Goal: Information Seeking & Learning: Learn about a topic

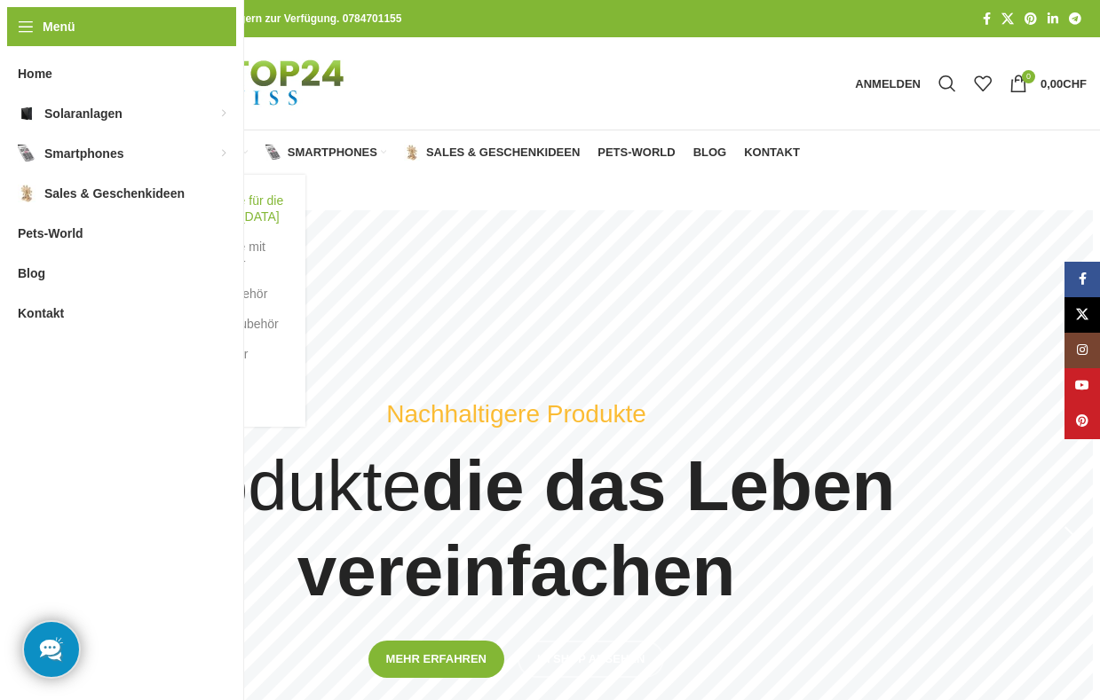
click at [180, 203] on link "Balkonkraftwerke für die [GEOGRAPHIC_DATA]" at bounding box center [208, 208] width 160 height 46
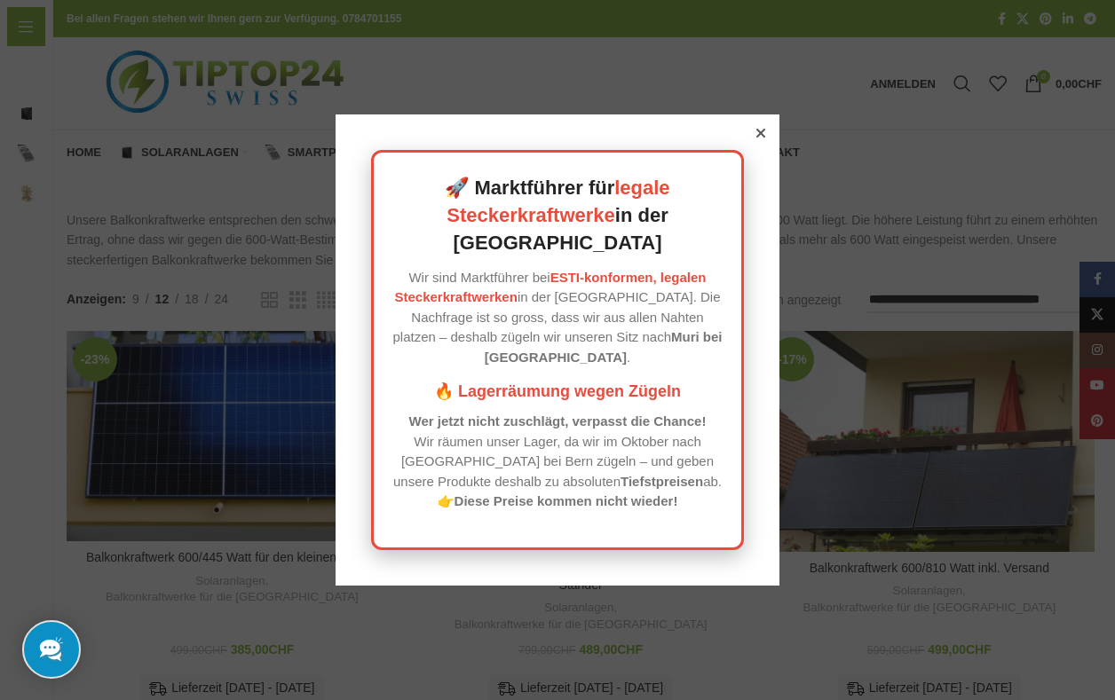
click at [756, 138] on icon at bounding box center [760, 133] width 9 height 9
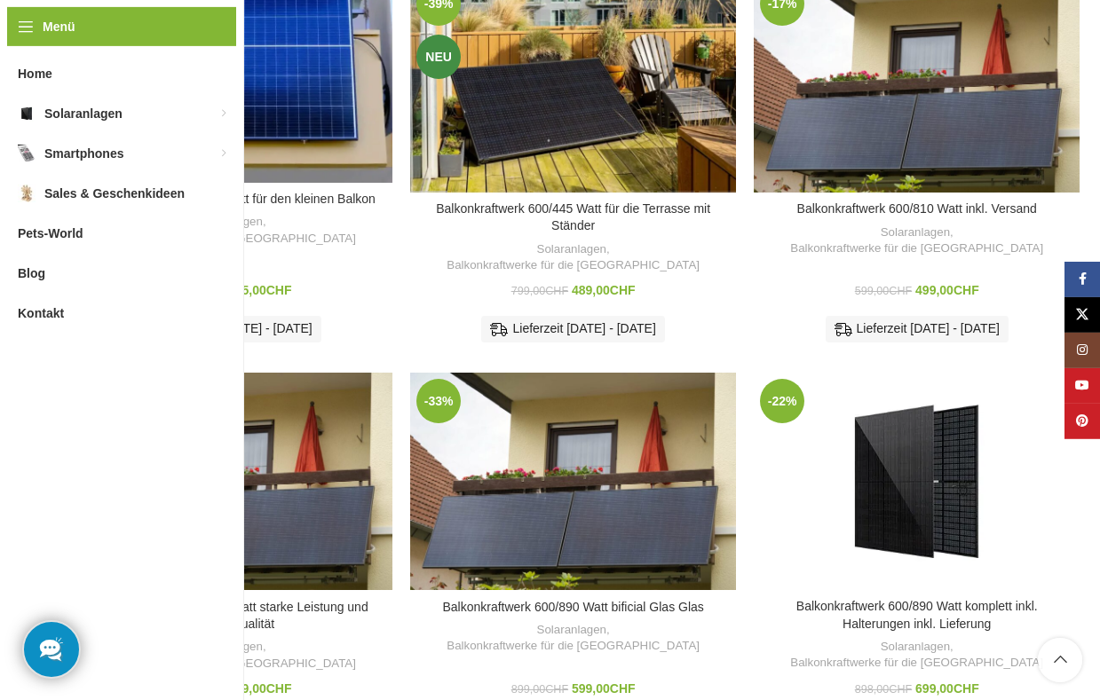
scroll to position [497, 0]
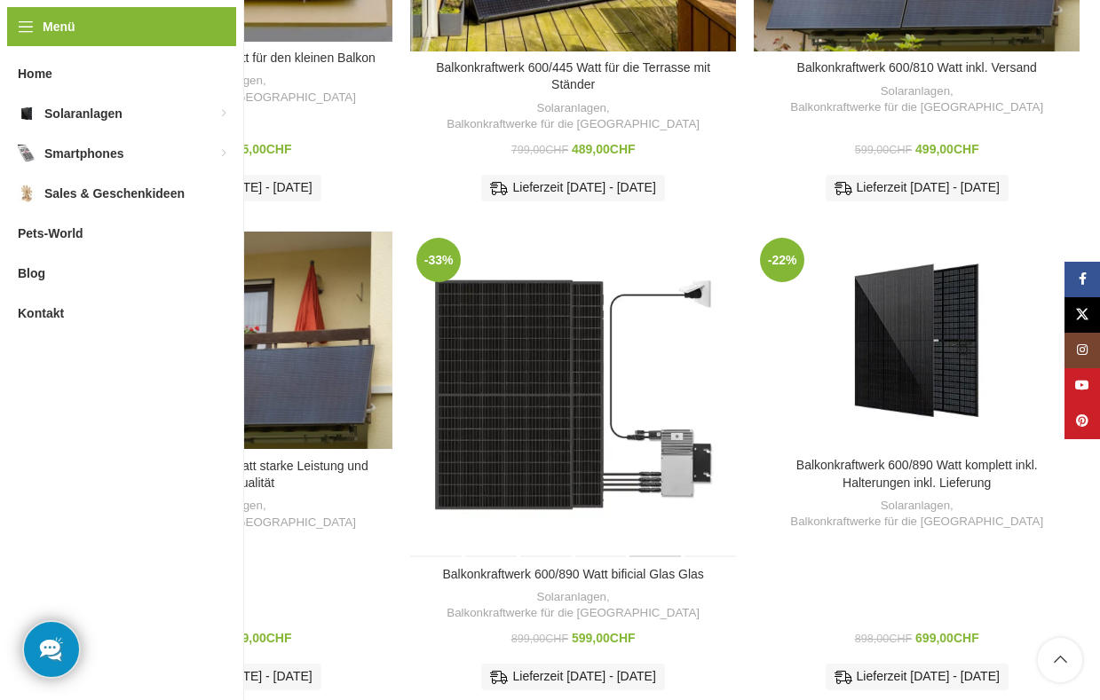
click at [646, 349] on div "Balkonkraftwerk 600/890 Watt bificial Glas Glas" at bounding box center [654, 395] width 54 height 326
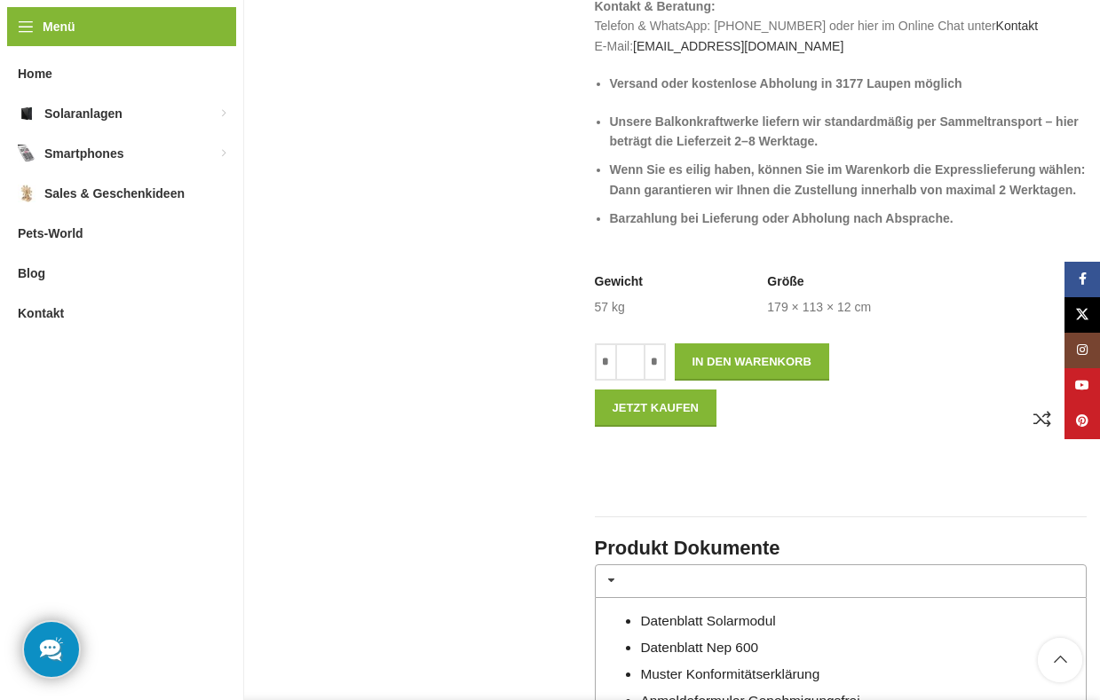
scroll to position [1243, 0]
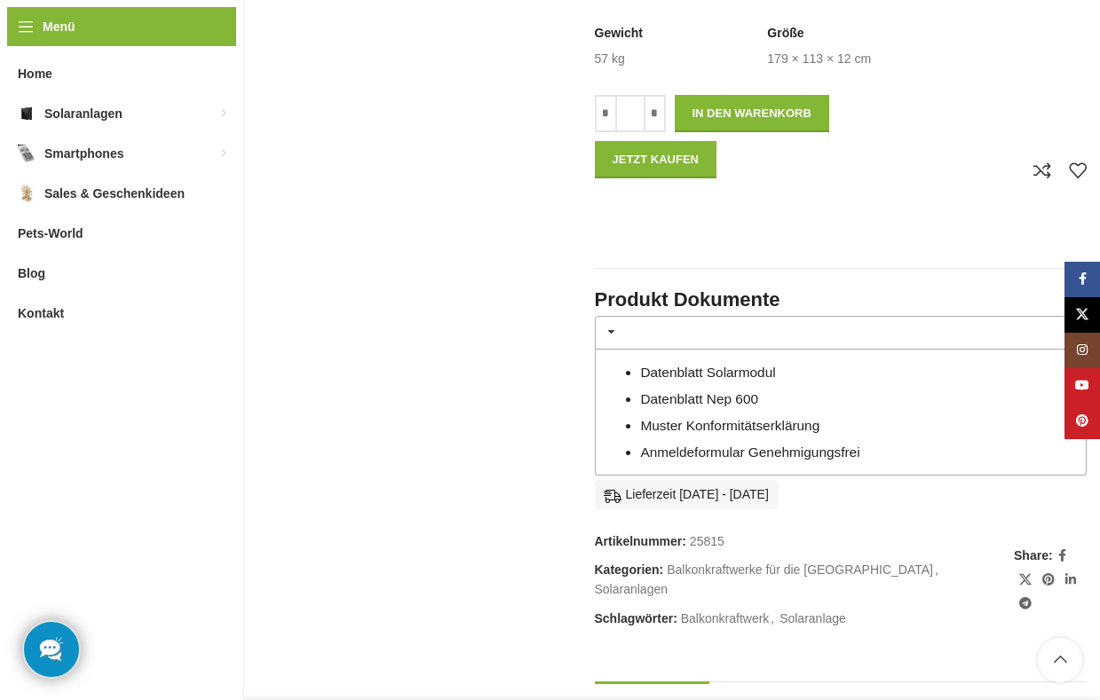
click at [712, 373] on link "Datenblatt Solarmodul" at bounding box center [707, 372] width 135 height 15
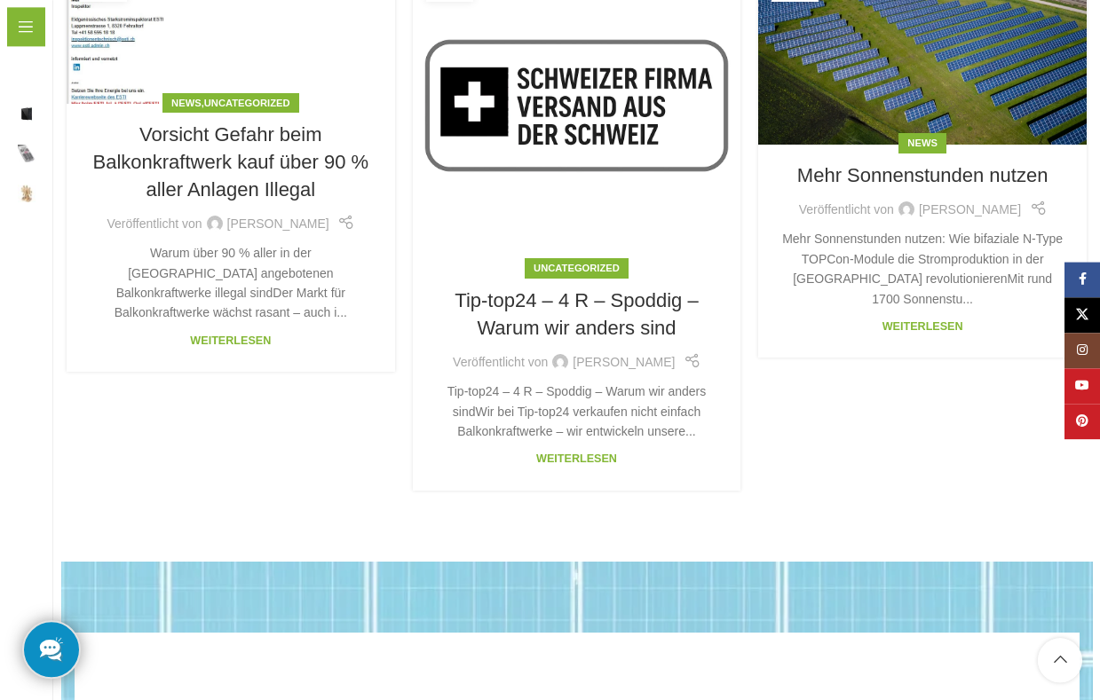
scroll to position [4225, 0]
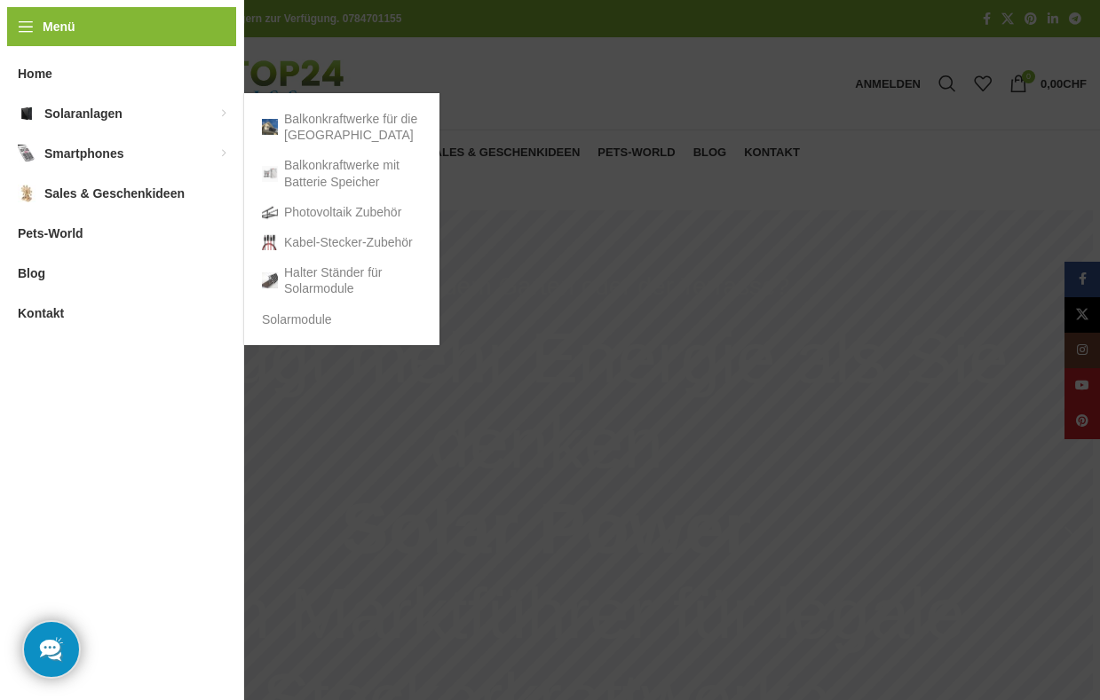
click at [73, 116] on span "Solaranlagen" at bounding box center [83, 114] width 78 height 32
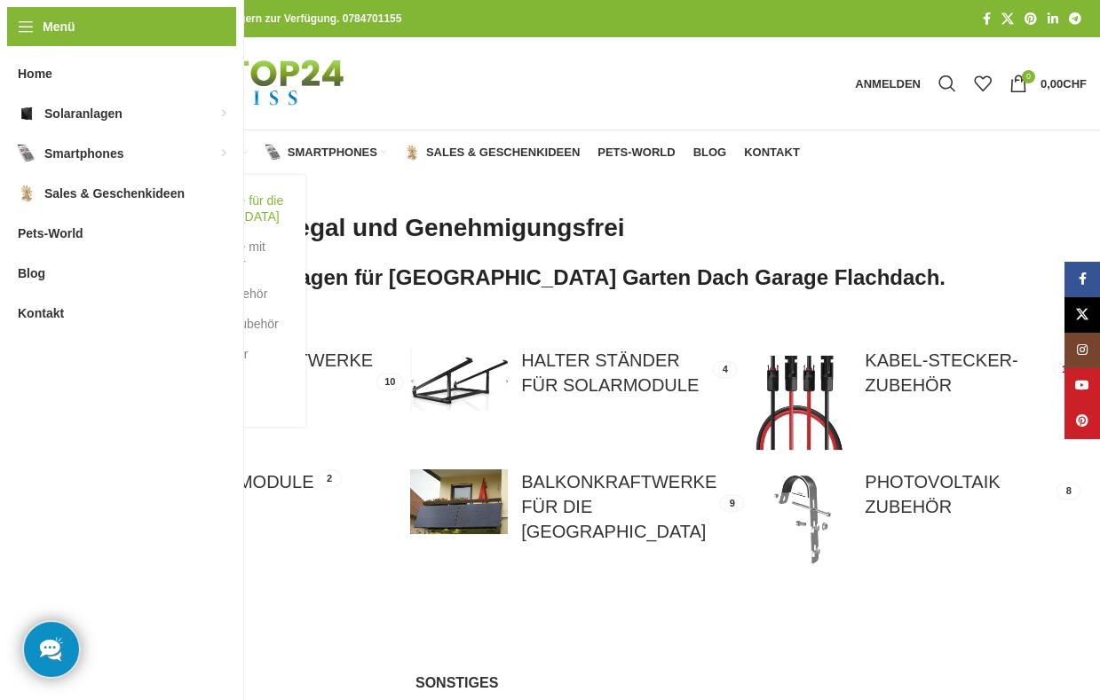
click at [193, 201] on link "Balkonkraftwerke für die [GEOGRAPHIC_DATA]" at bounding box center [208, 208] width 160 height 46
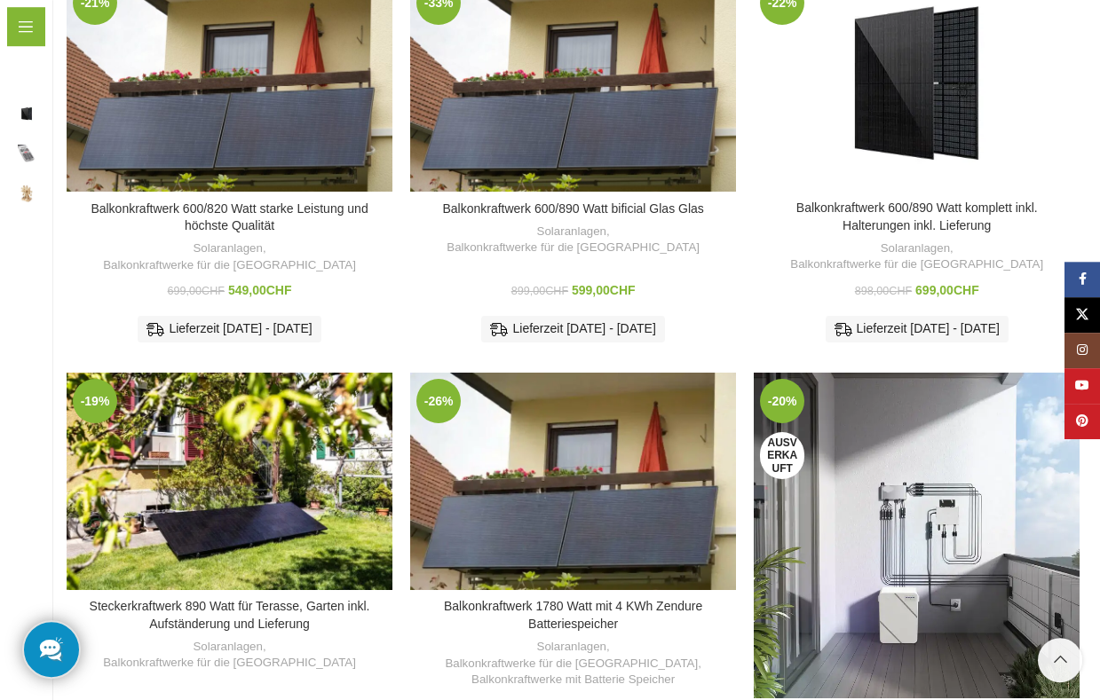
scroll to position [721, 0]
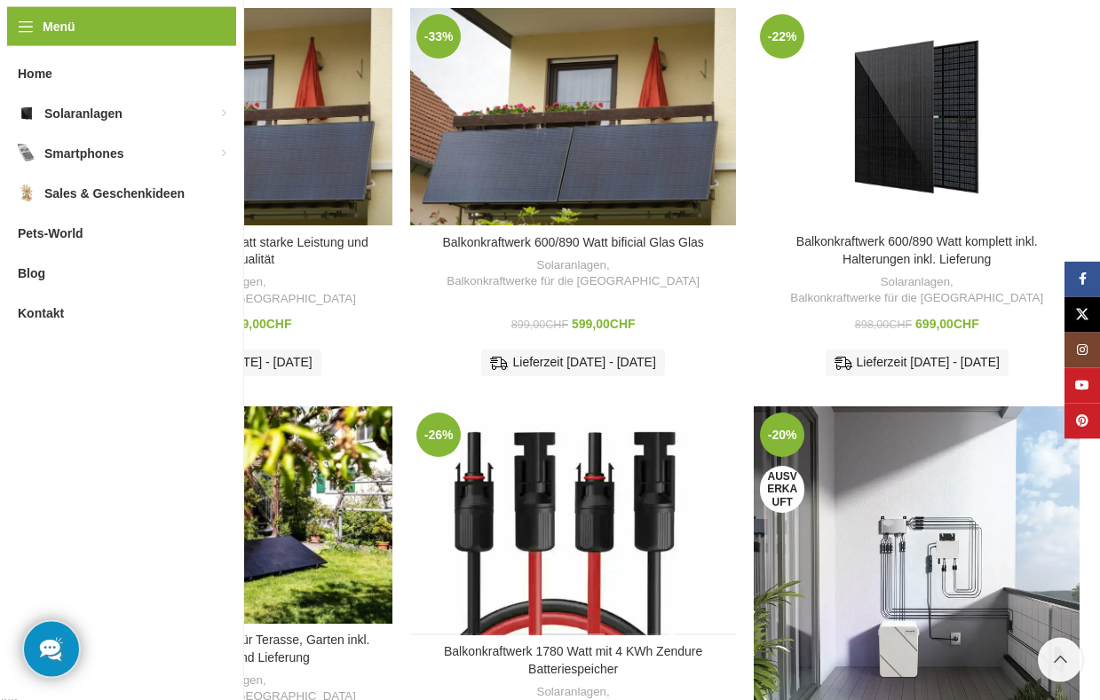
click at [550, 494] on div "Balkonkraftwerk 1780 Watt mit 4 KWh Zendure Batteriespeicher" at bounding box center [573, 520] width 65 height 229
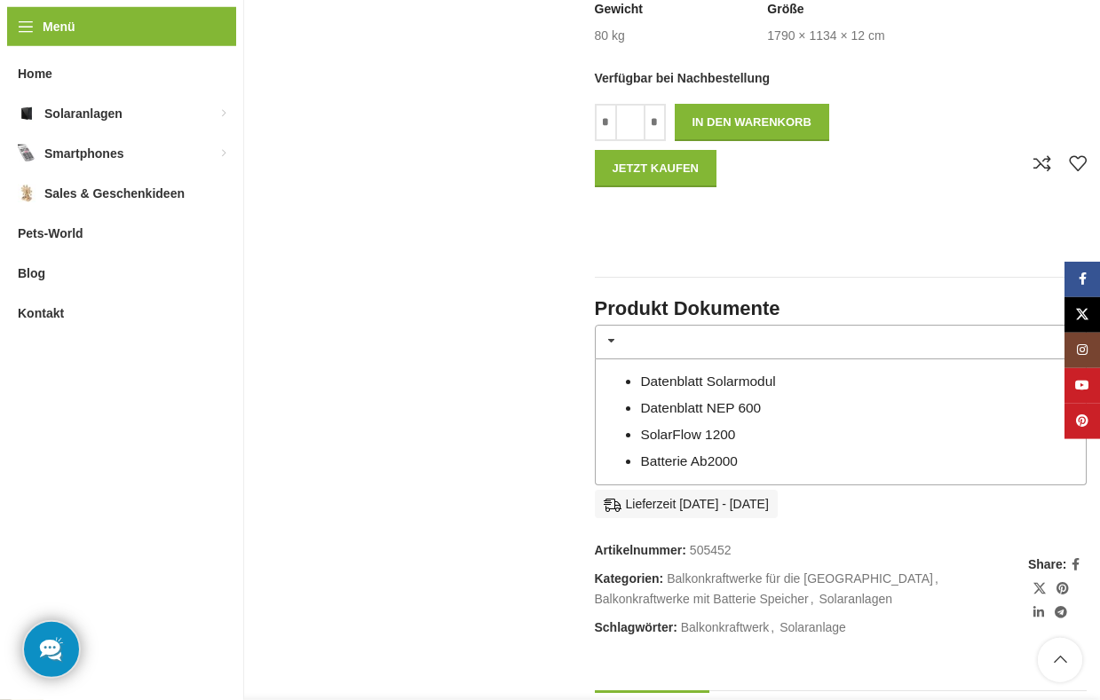
scroll to position [1243, 0]
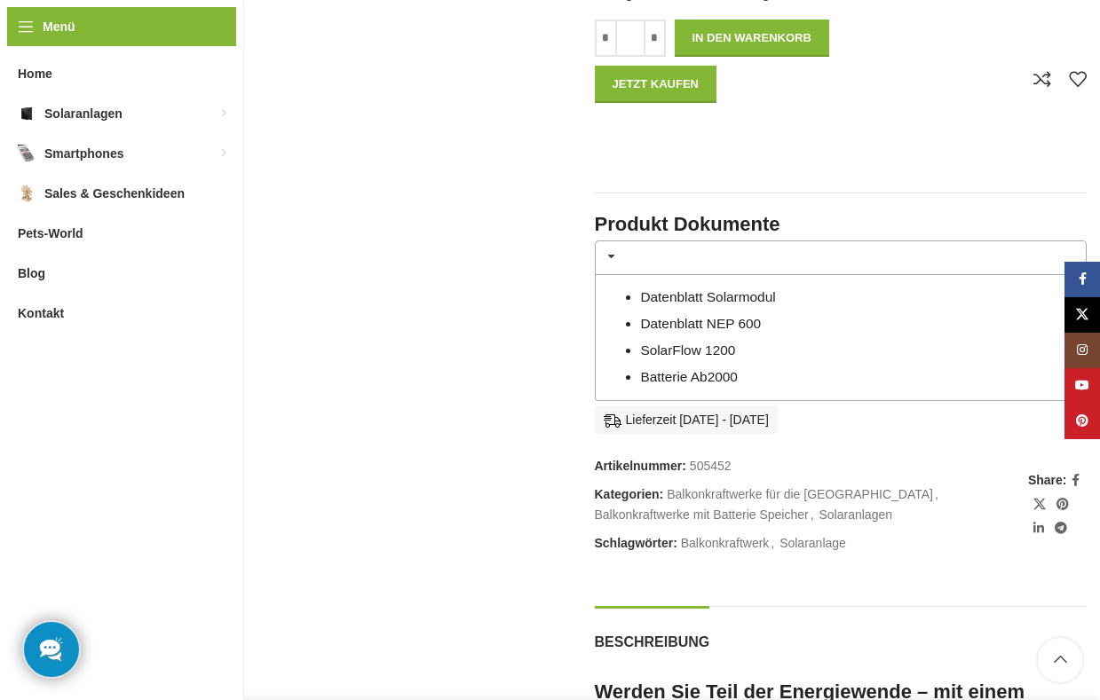
click at [699, 289] on link "Datenblatt Solarmodul" at bounding box center [707, 296] width 135 height 15
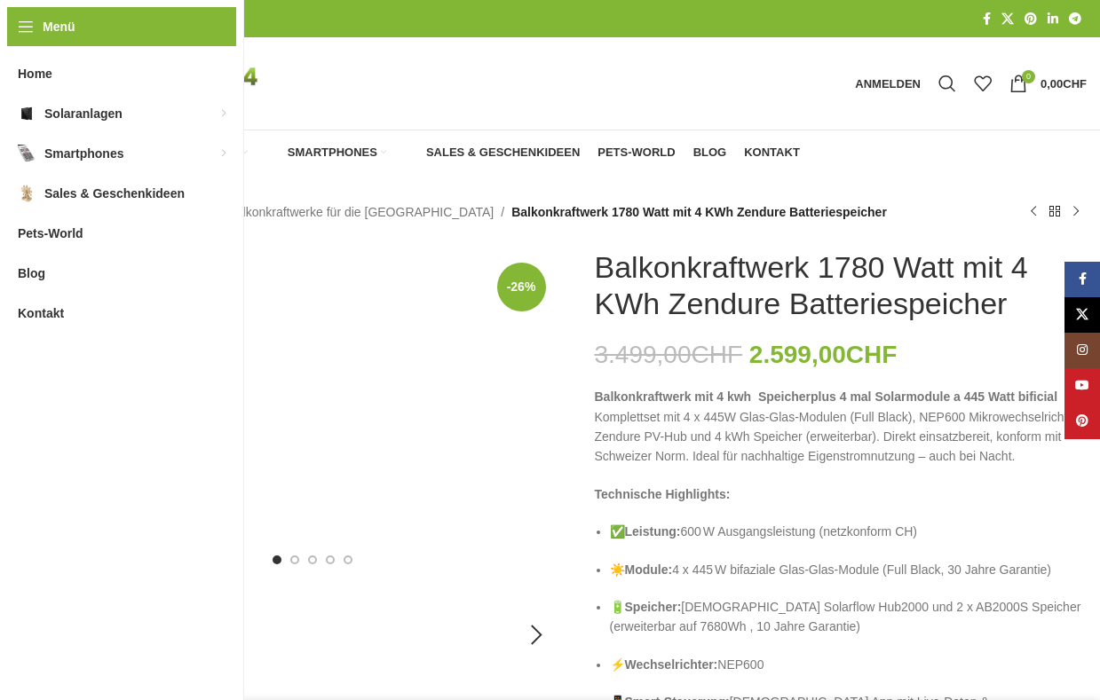
scroll to position [1243, 0]
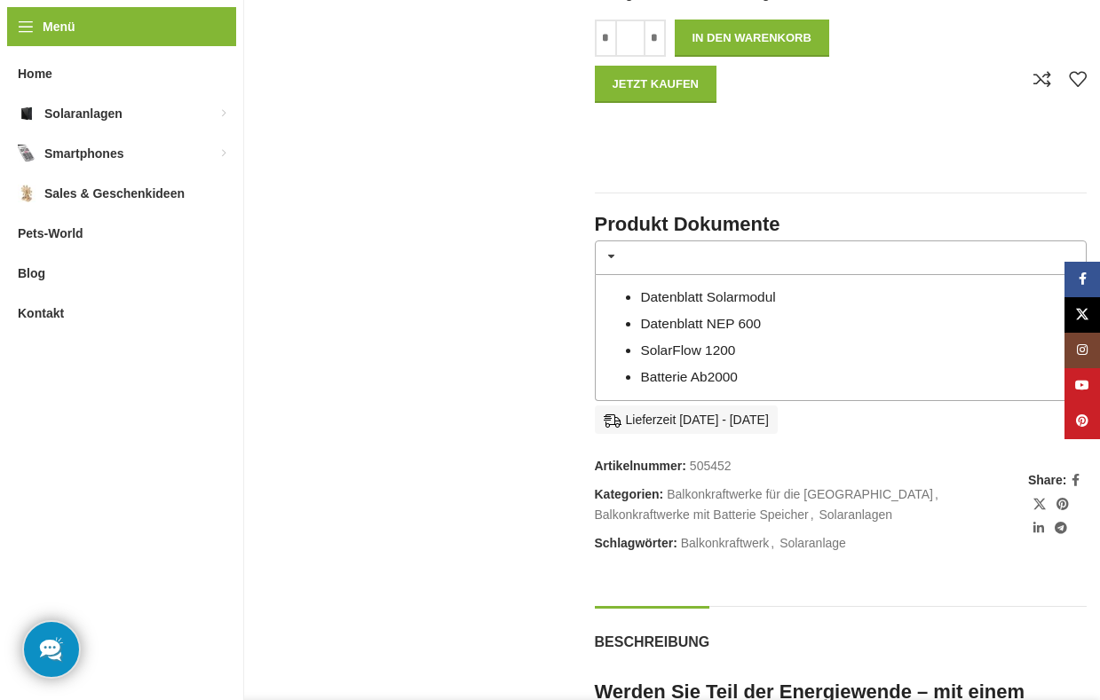
click at [670, 316] on link "Datenblatt NEP 600" at bounding box center [700, 323] width 121 height 15
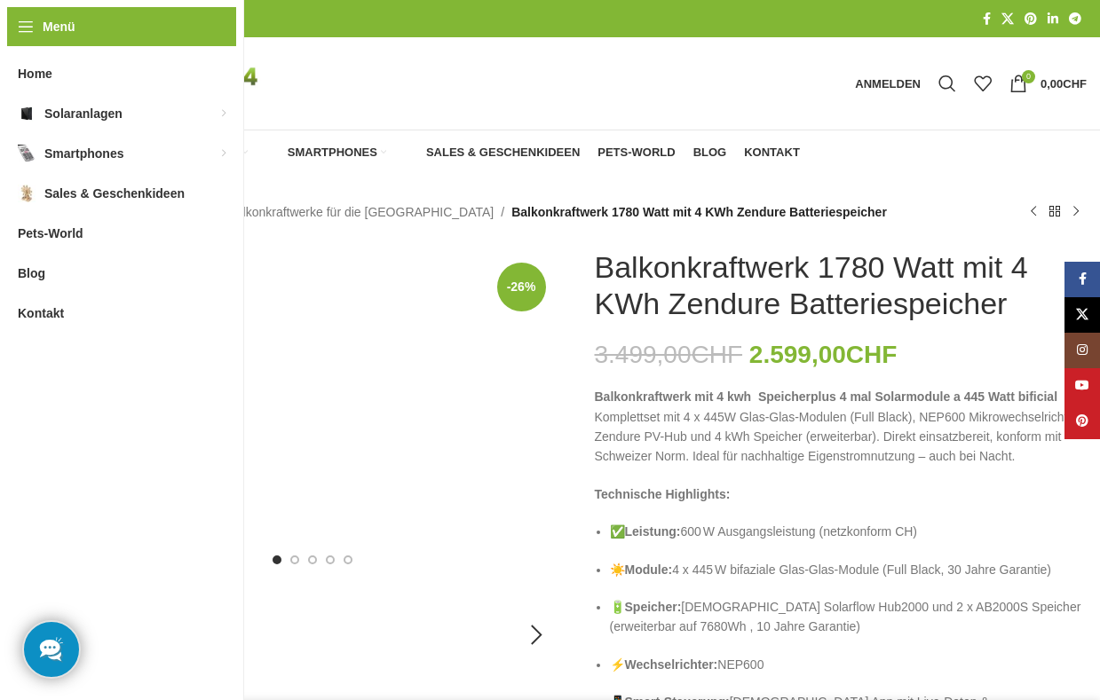
scroll to position [1243, 0]
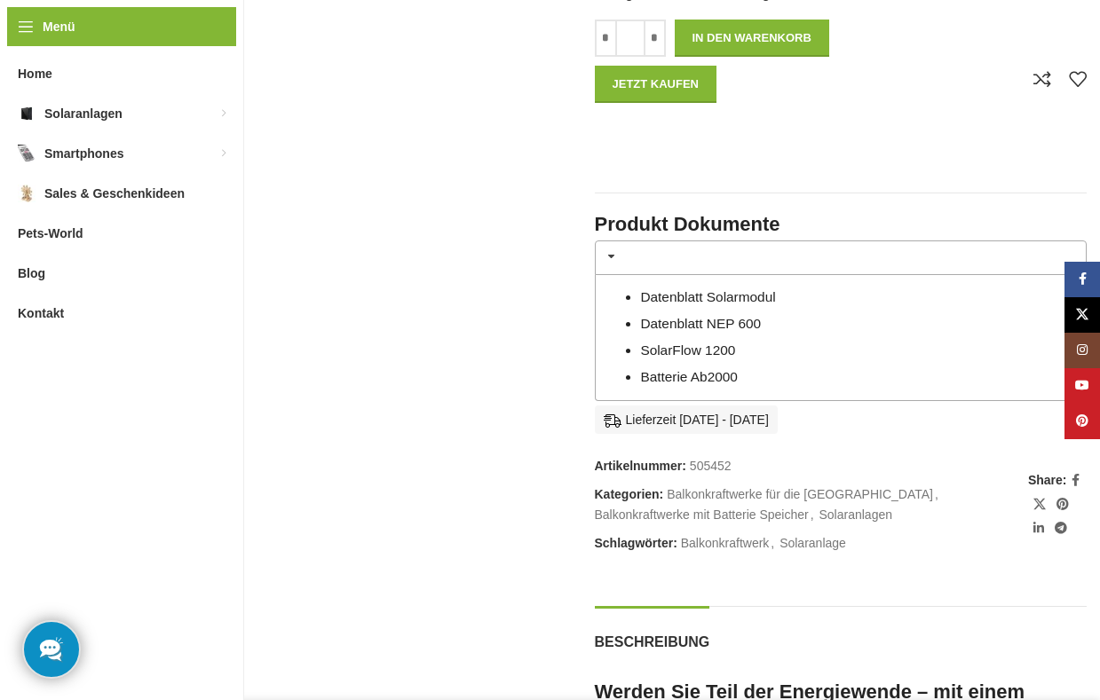
click at [682, 343] on link "SolarFlow 1200" at bounding box center [687, 350] width 95 height 15
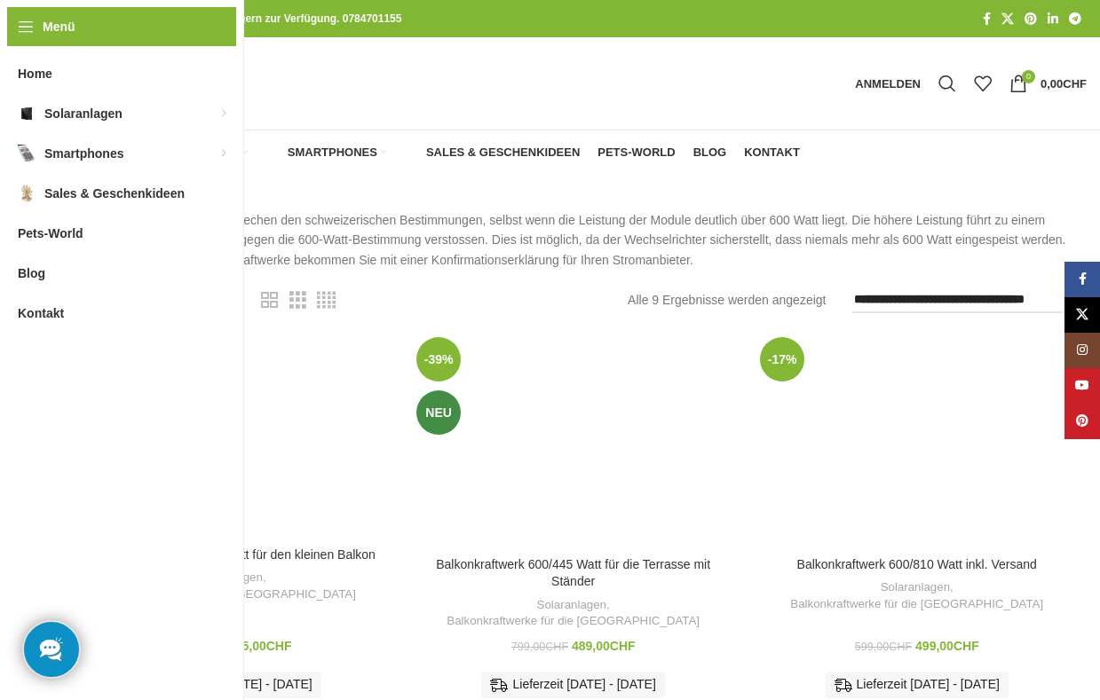
scroll to position [721, 0]
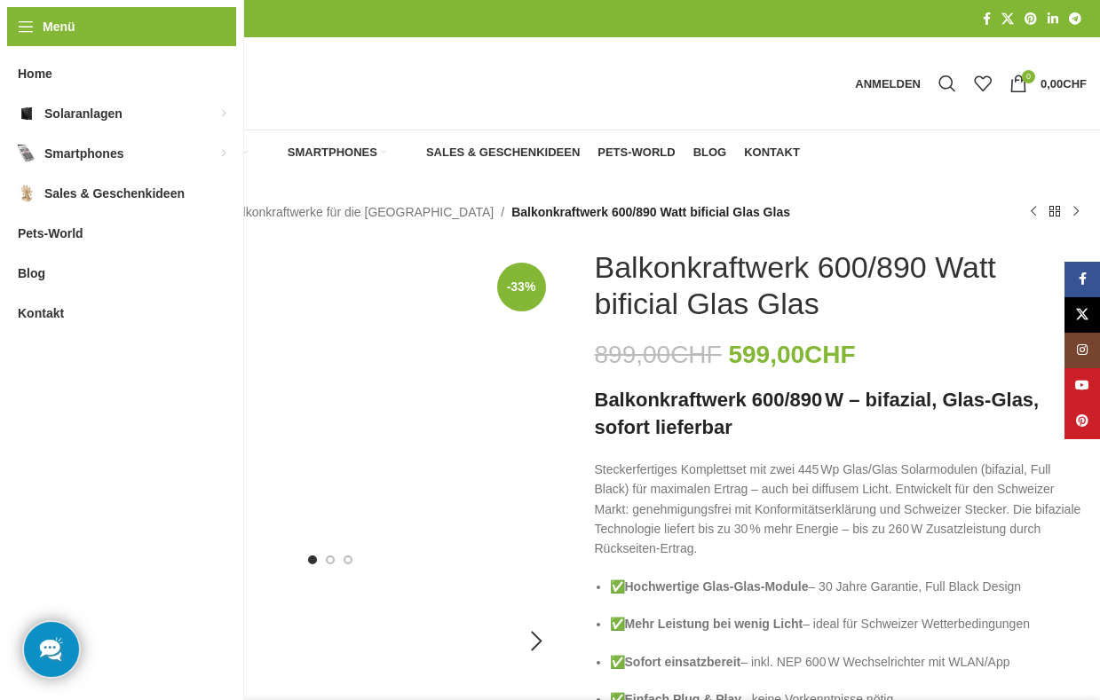
scroll to position [1243, 0]
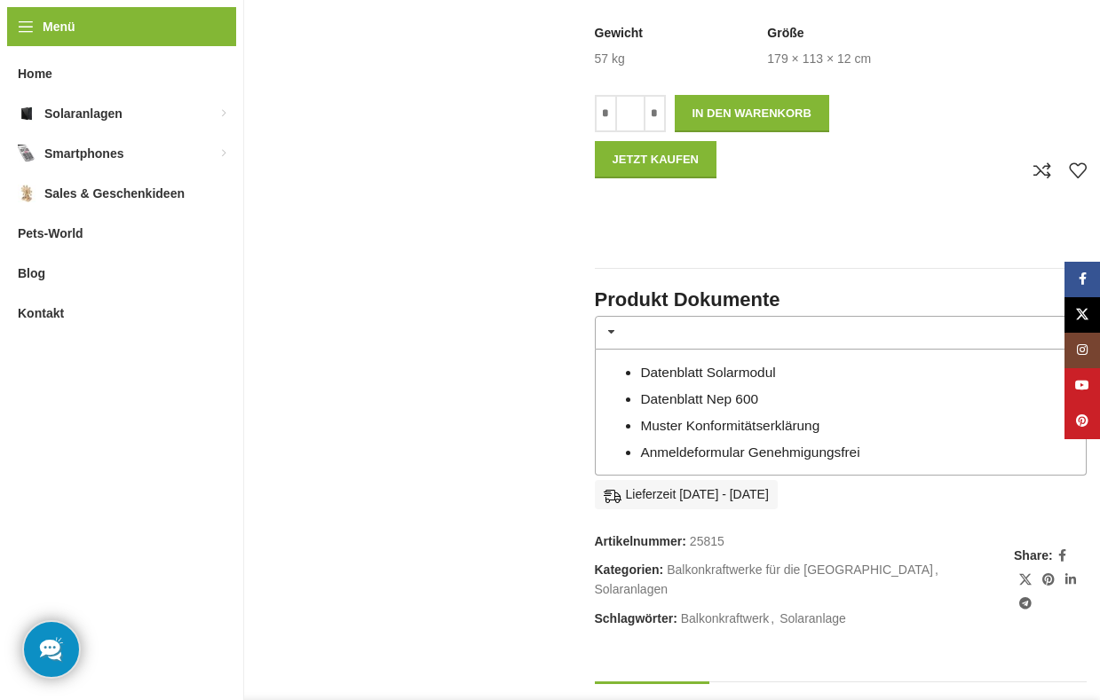
click at [693, 400] on link "Datenblatt Nep 600" at bounding box center [699, 398] width 118 height 15
